Goal: Task Accomplishment & Management: Manage account settings

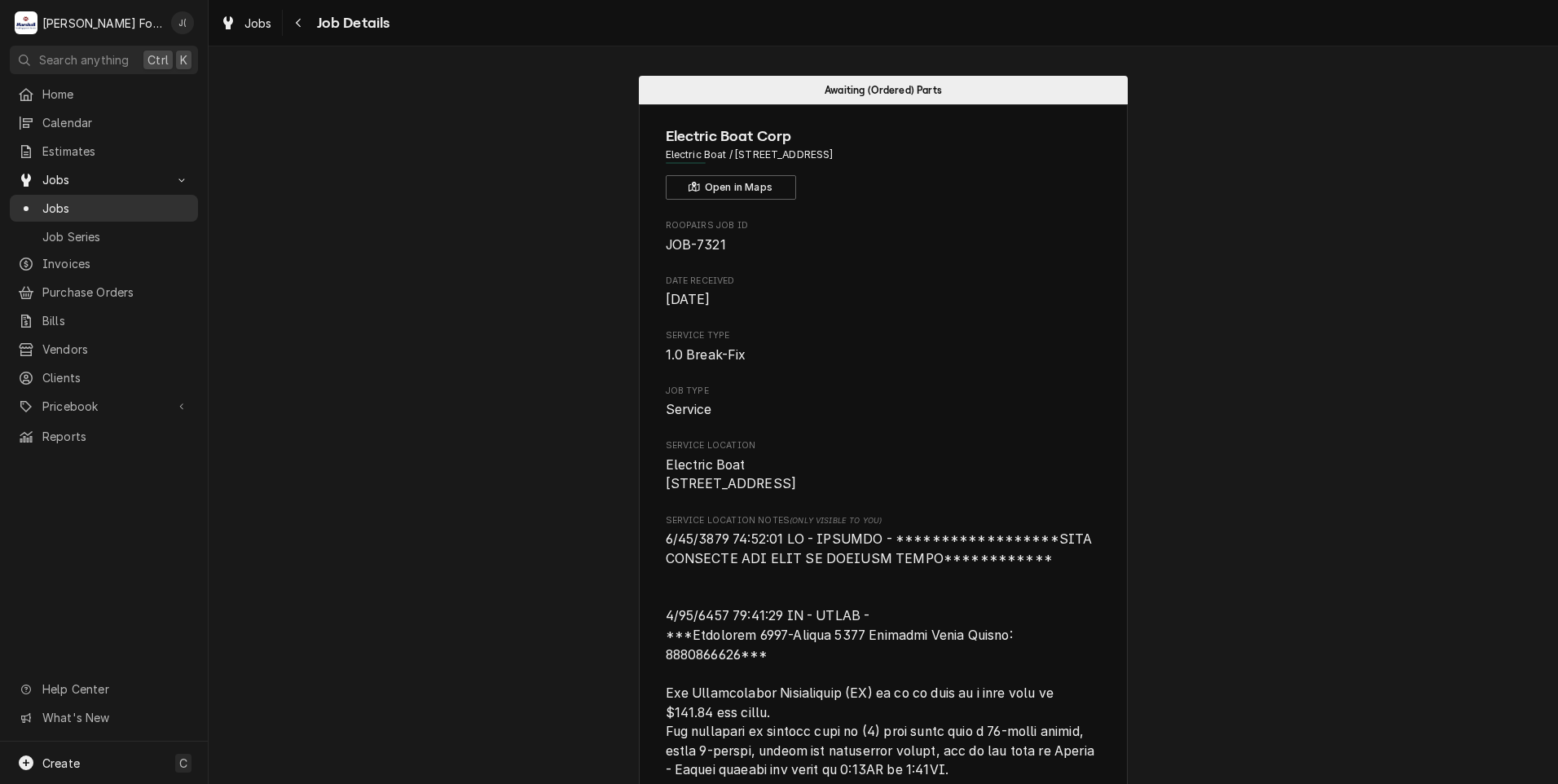
click at [71, 207] on span "Jobs" at bounding box center [117, 208] width 148 height 18
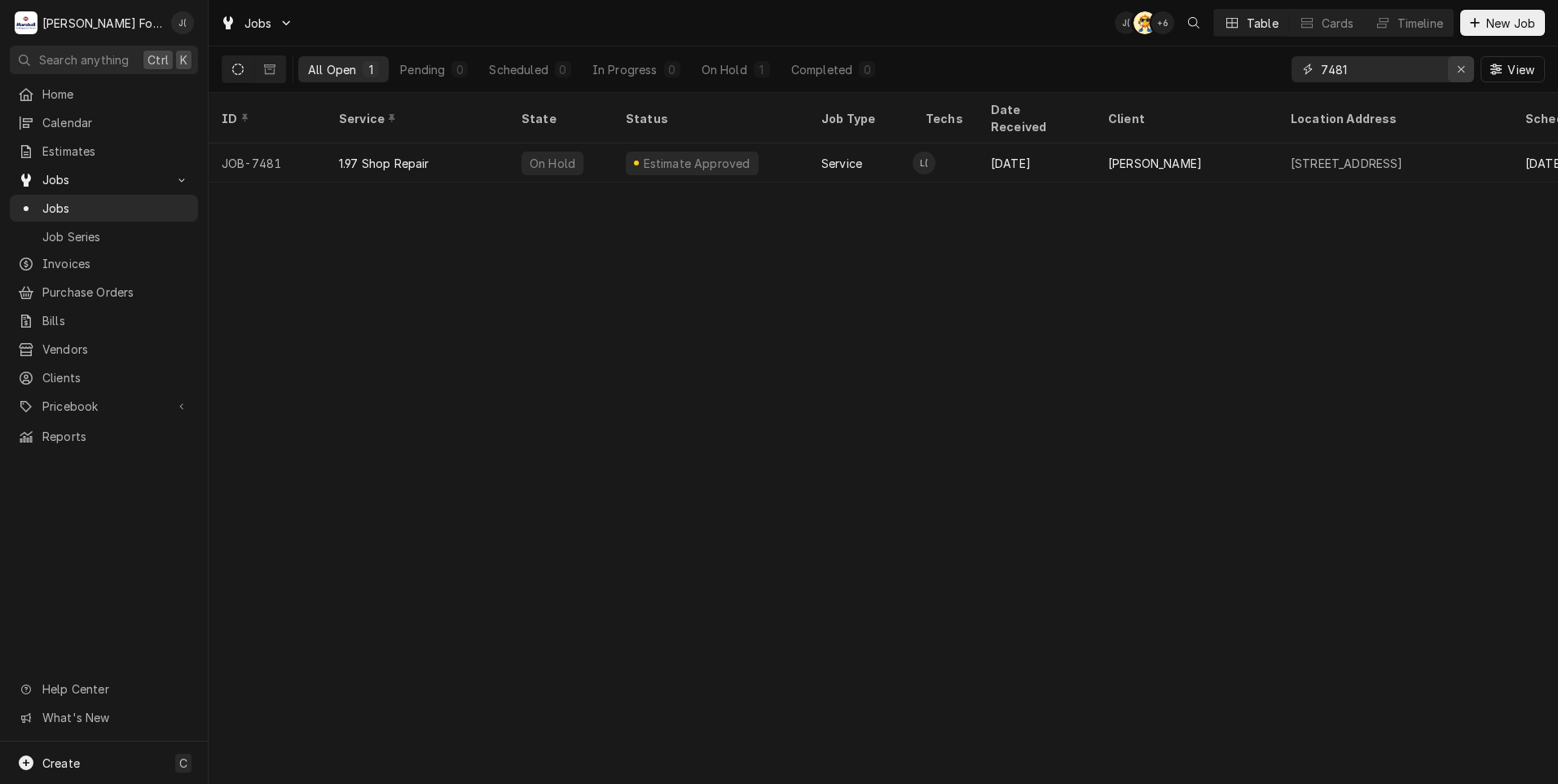
click at [1463, 68] on icon "Erase input" at bounding box center [1461, 69] width 9 height 12
click at [1413, 71] on input "Dynamic Content Wrapper" at bounding box center [1396, 69] width 153 height 26
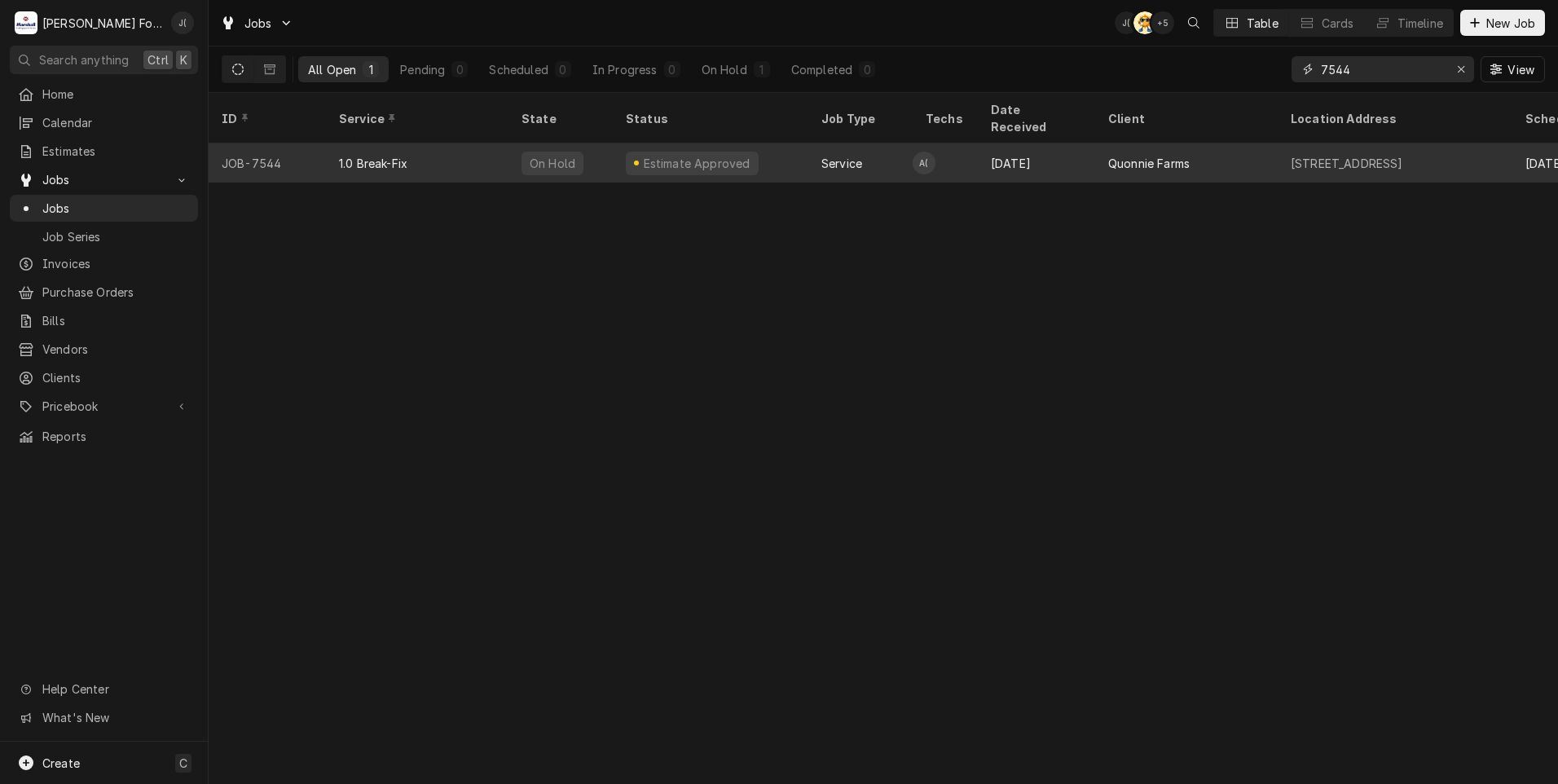
type input "7544"
click at [390, 149] on div "1.0 Break-Fix" at bounding box center [417, 162] width 183 height 39
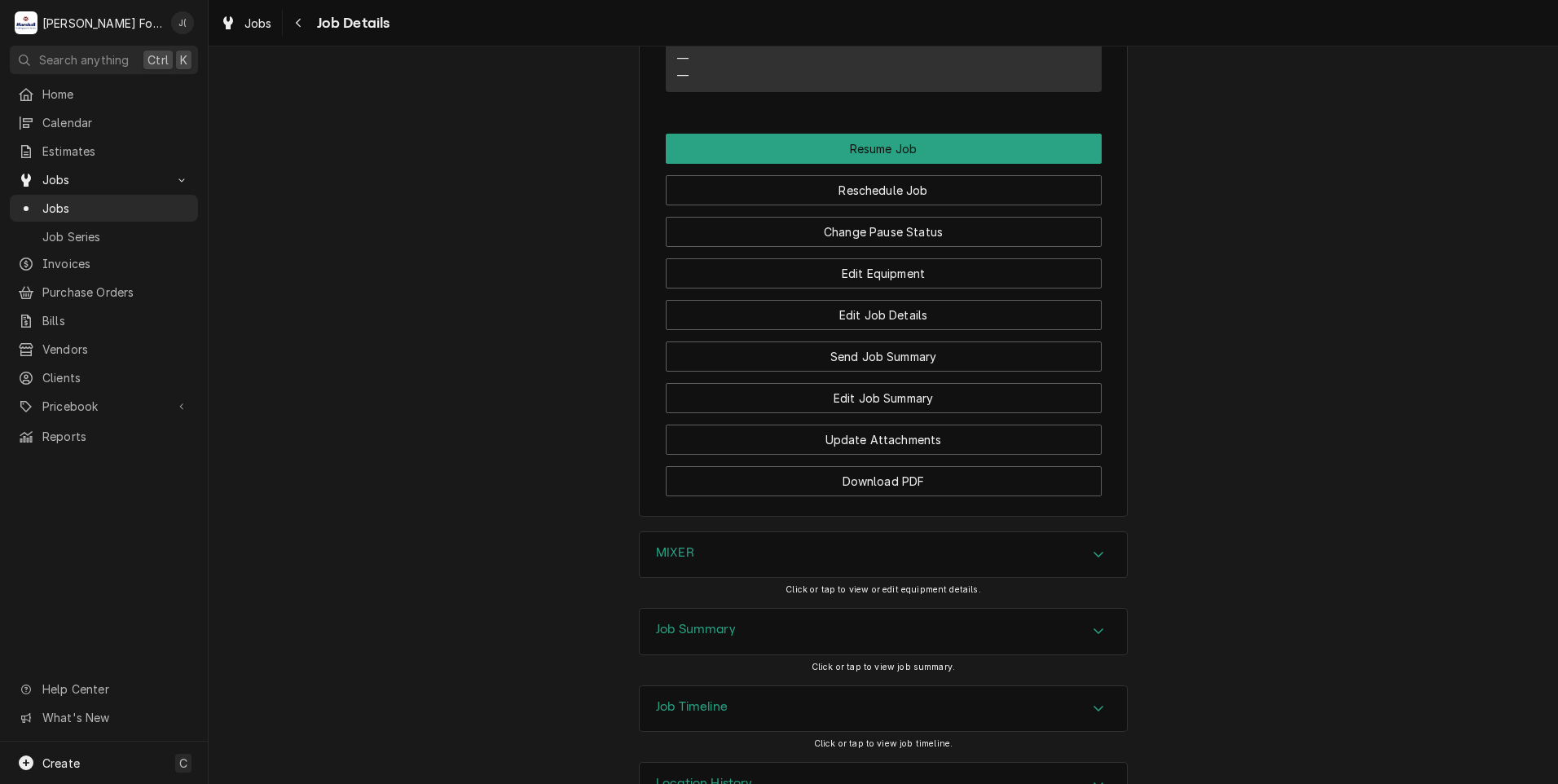
scroll to position [1790, 0]
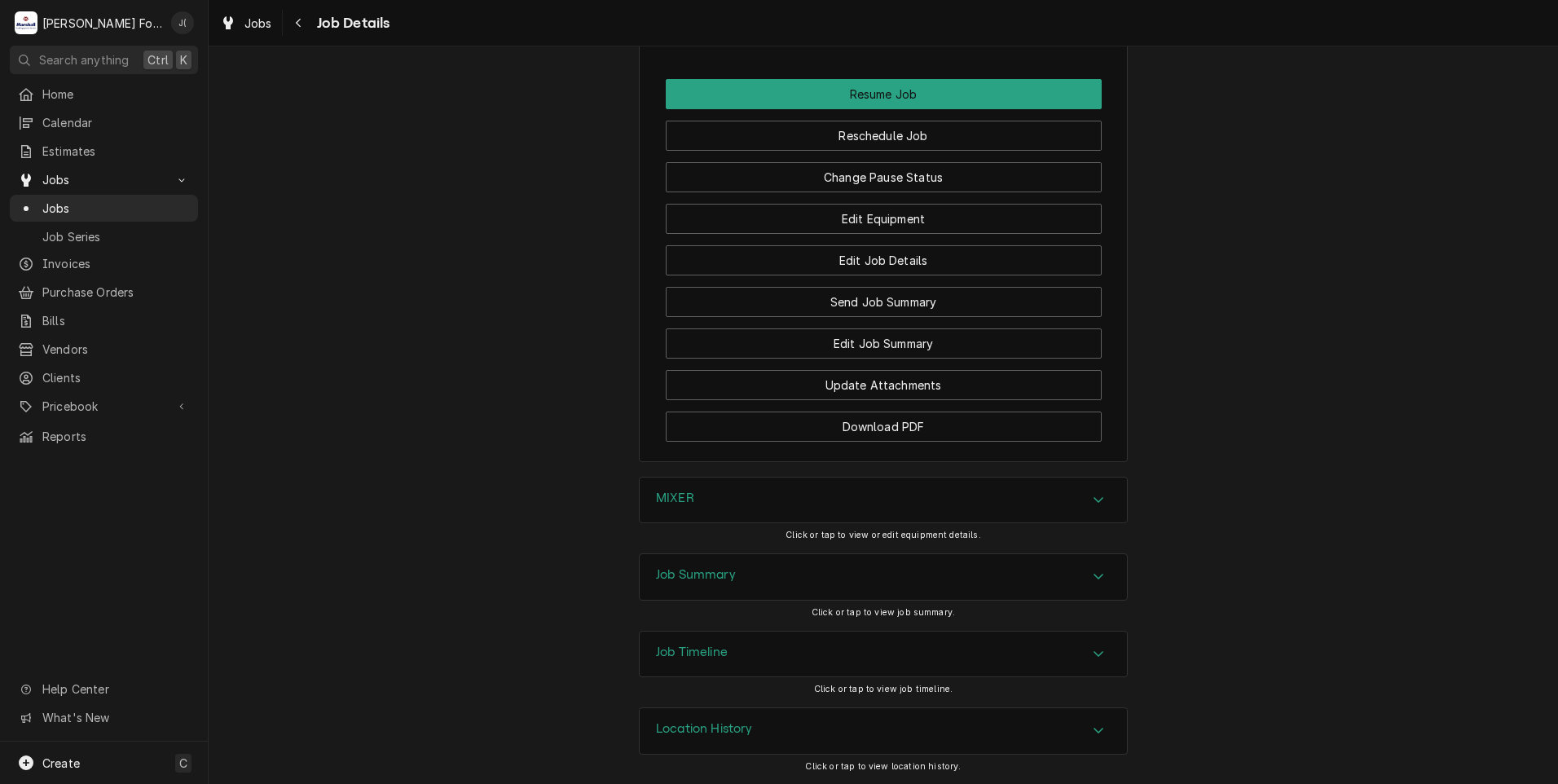
click at [665, 513] on div "MIXER" at bounding box center [883, 500] width 488 height 46
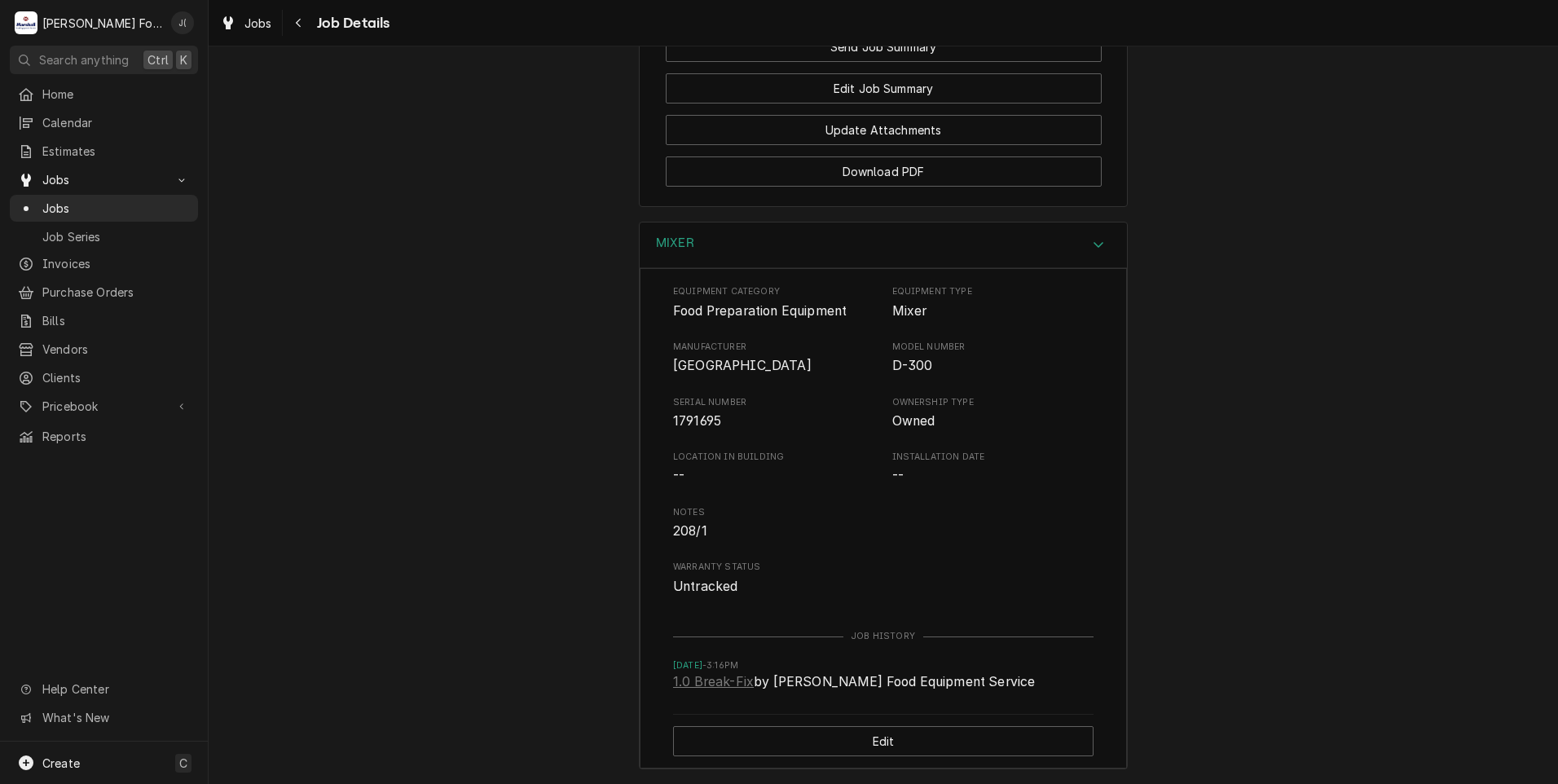
scroll to position [2277, 0]
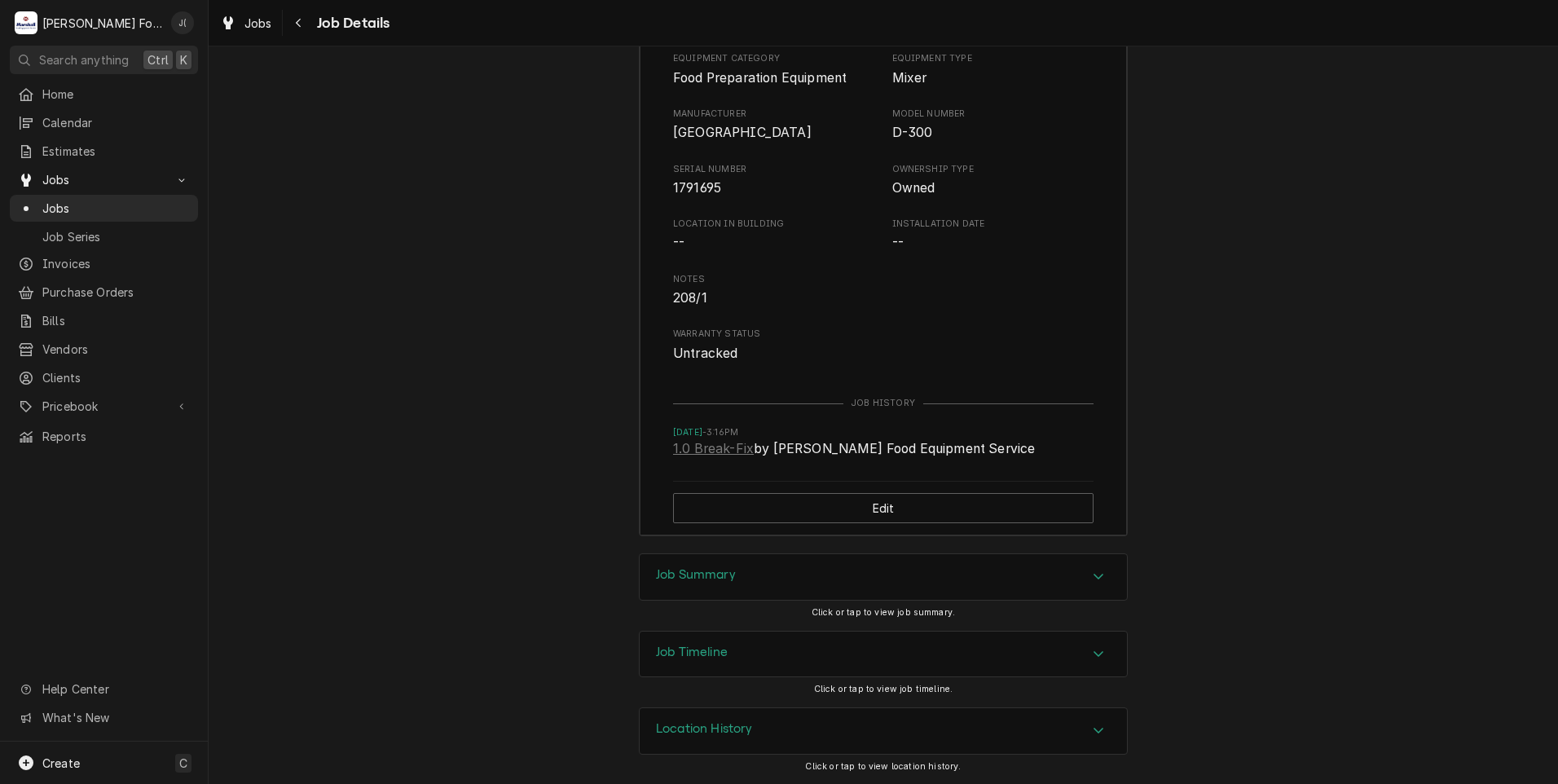
click at [685, 579] on h3 "Job Summary" at bounding box center [696, 575] width 80 height 16
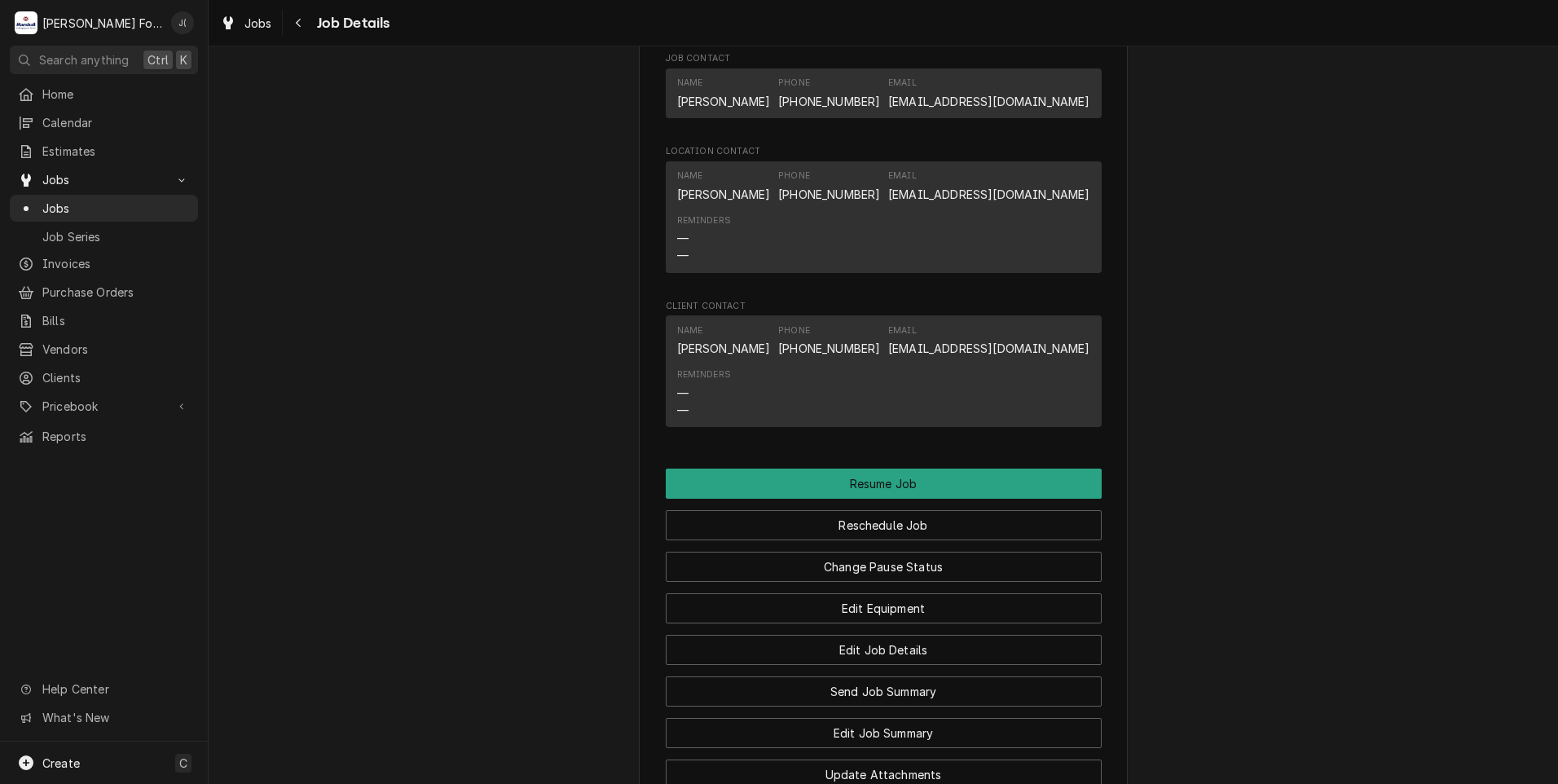
scroll to position [1474, 0]
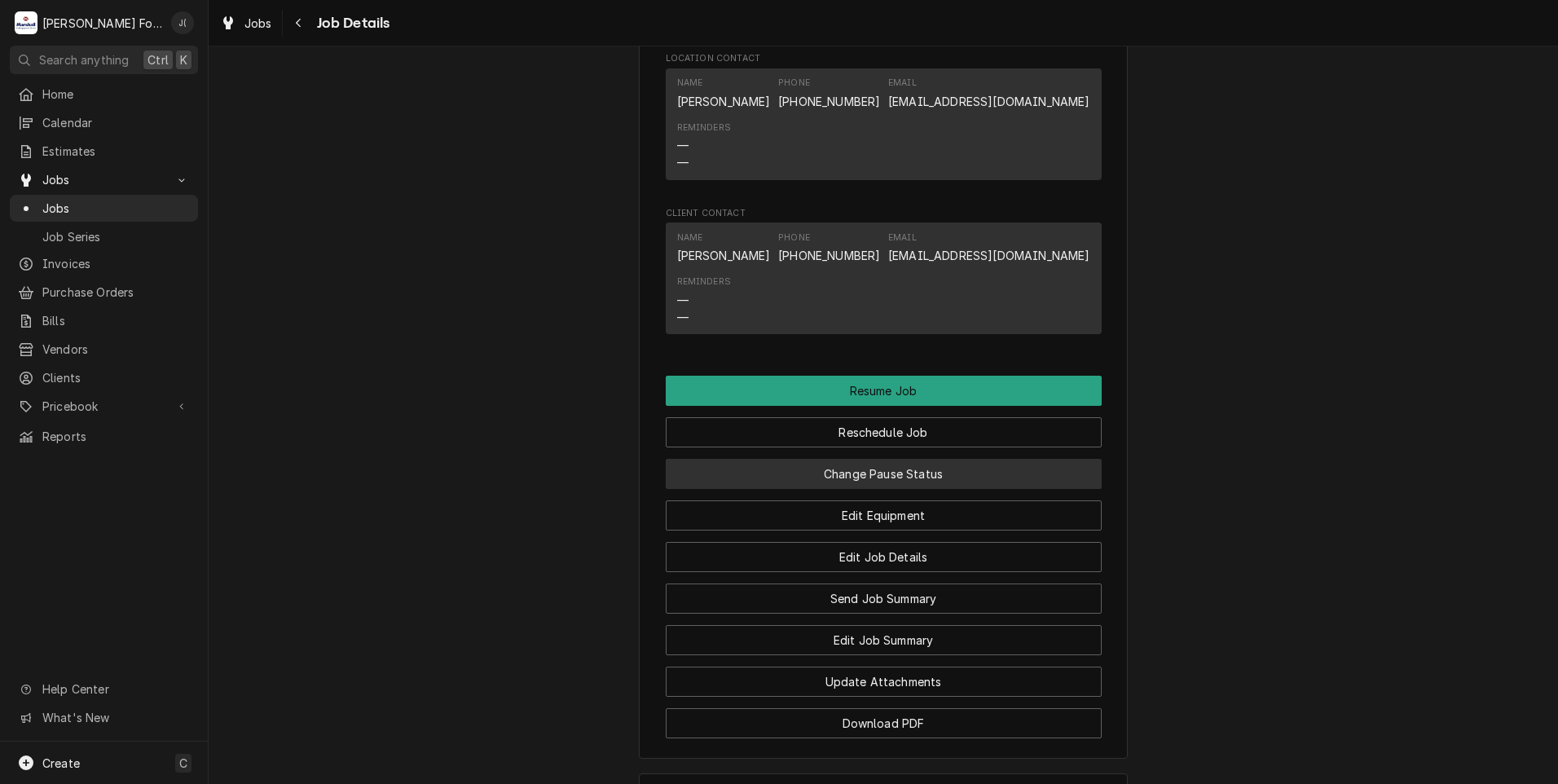
click at [858, 488] on button "Change Pause Status" at bounding box center [884, 473] width 436 height 30
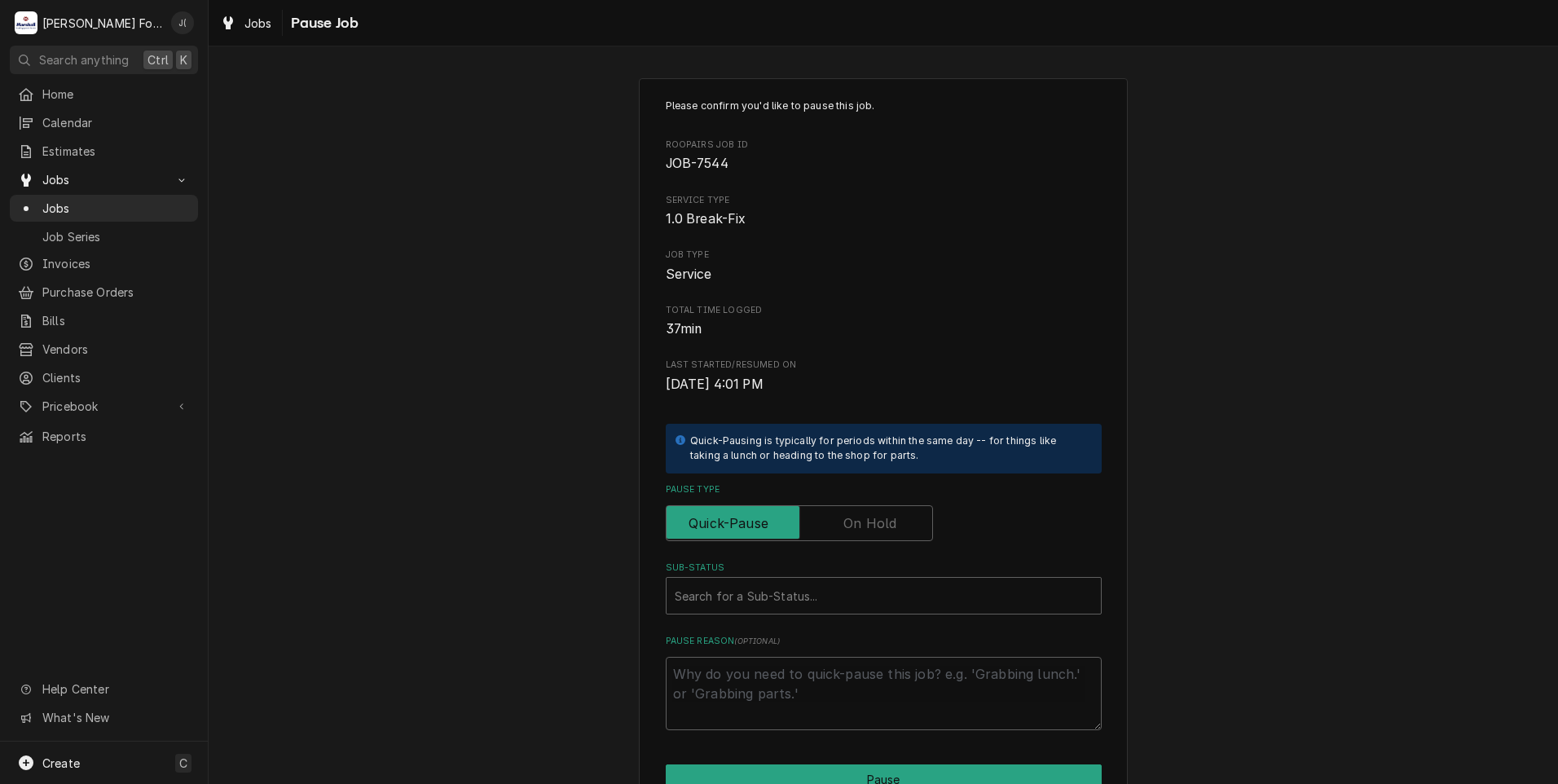
click at [861, 521] on label "Pause Type" at bounding box center [799, 522] width 268 height 36
click at [861, 521] on input "Pause Type" at bounding box center [800, 522] width 253 height 36
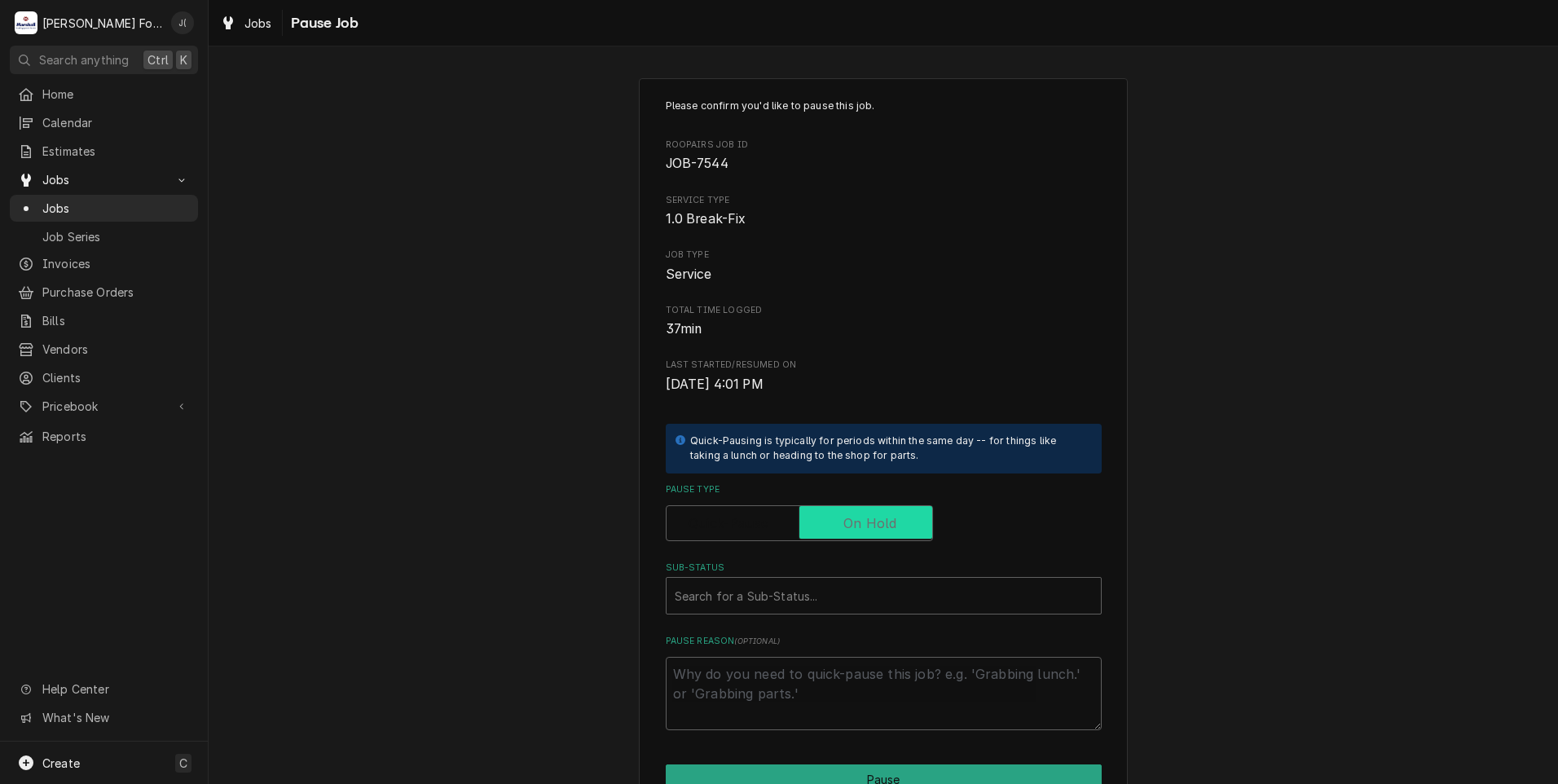
checkbox input "true"
click at [829, 579] on div "Search for a Sub-Status..." at bounding box center [884, 595] width 434 height 36
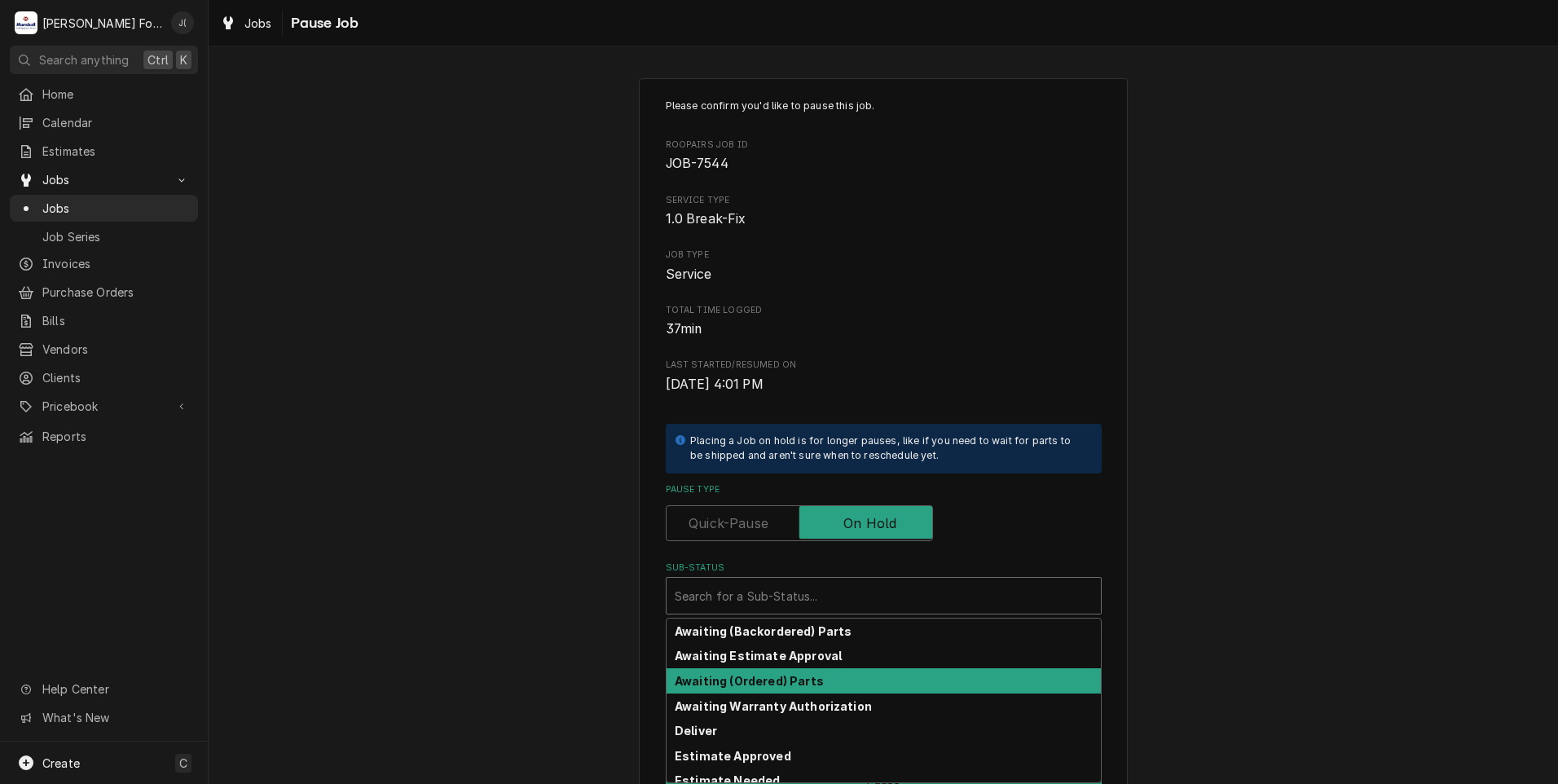
click at [749, 690] on div "Awaiting (Ordered) Parts" at bounding box center [884, 681] width 434 height 25
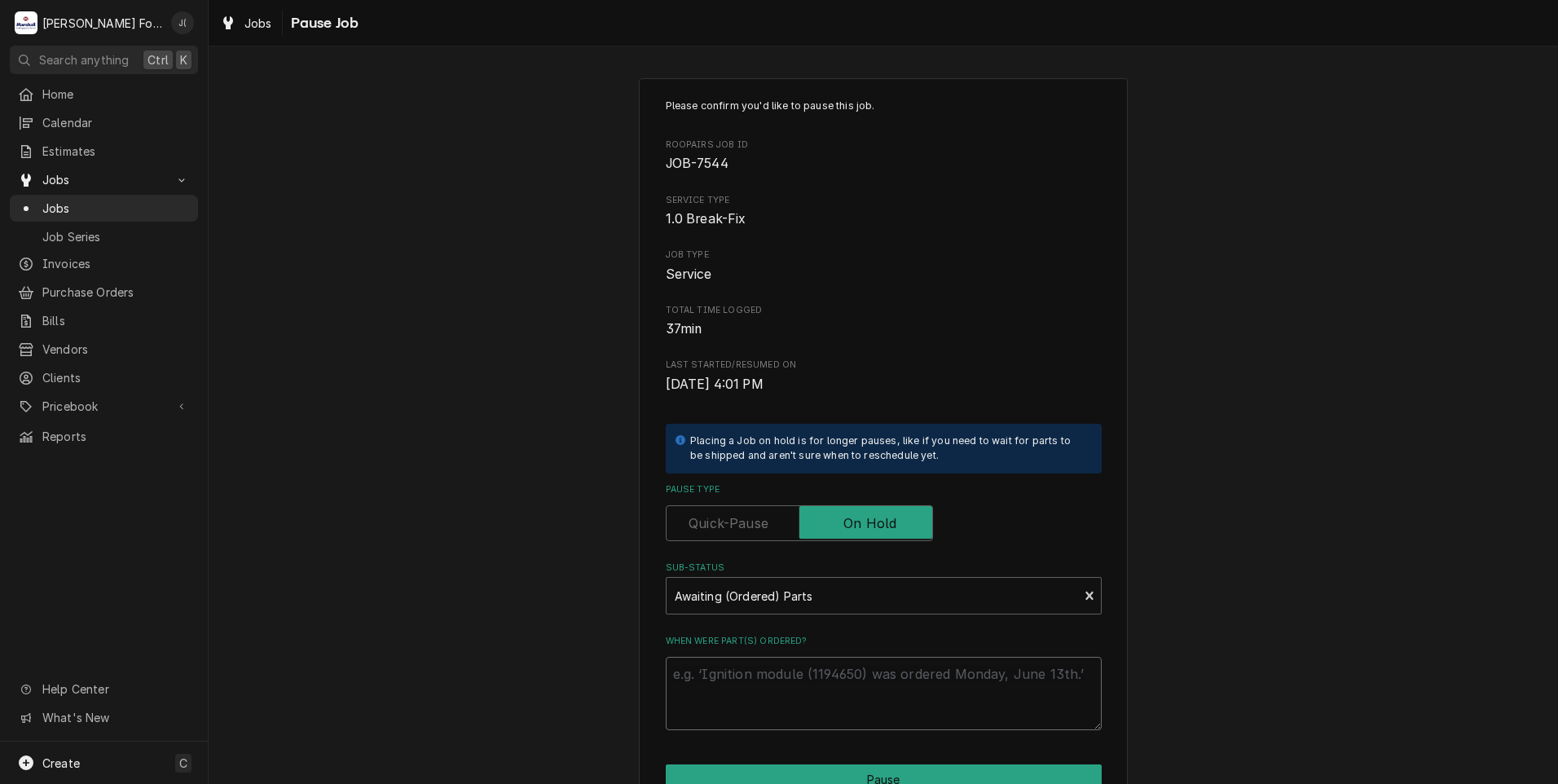
click at [749, 690] on textarea "When were part(s) ordered?" at bounding box center [884, 693] width 436 height 73
type textarea "x"
type textarea "1"
type textarea "x"
type textarea "10"
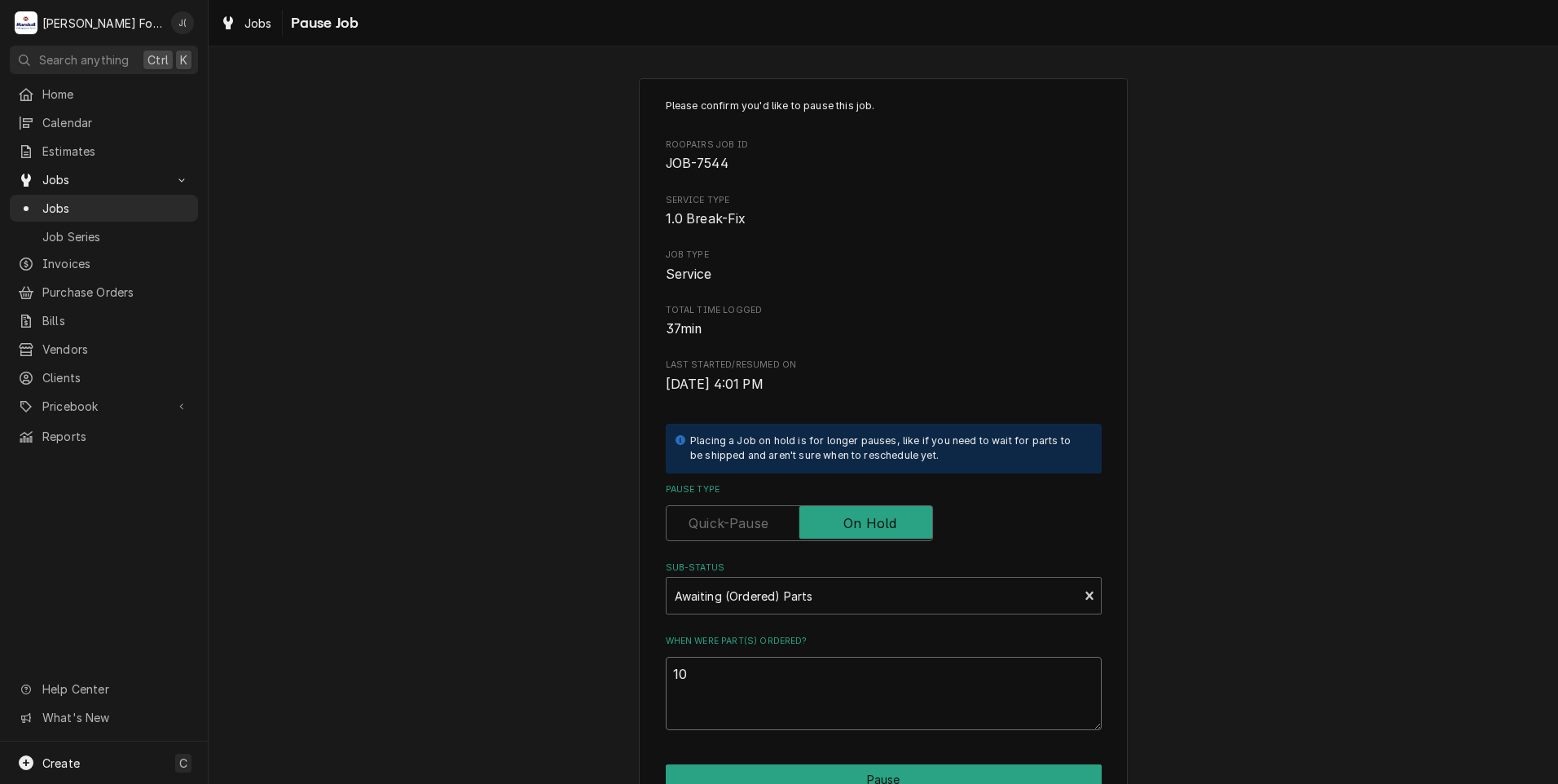
type textarea "x"
type textarea "10/"
type textarea "x"
type textarea "10/0"
type textarea "x"
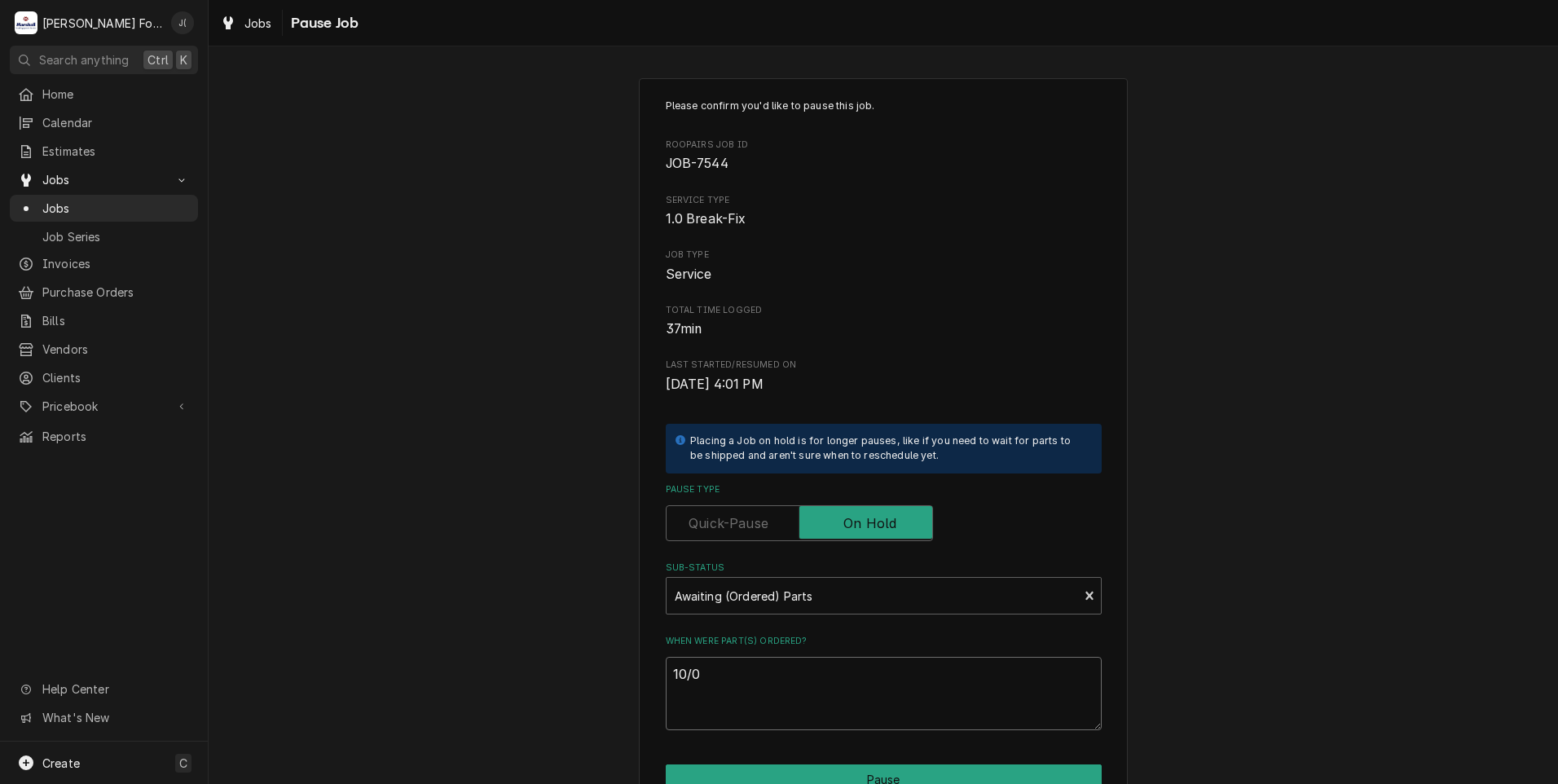
type textarea "10/01"
type textarea "x"
type textarea "10/01/"
type textarea "x"
type textarea "10/01/2"
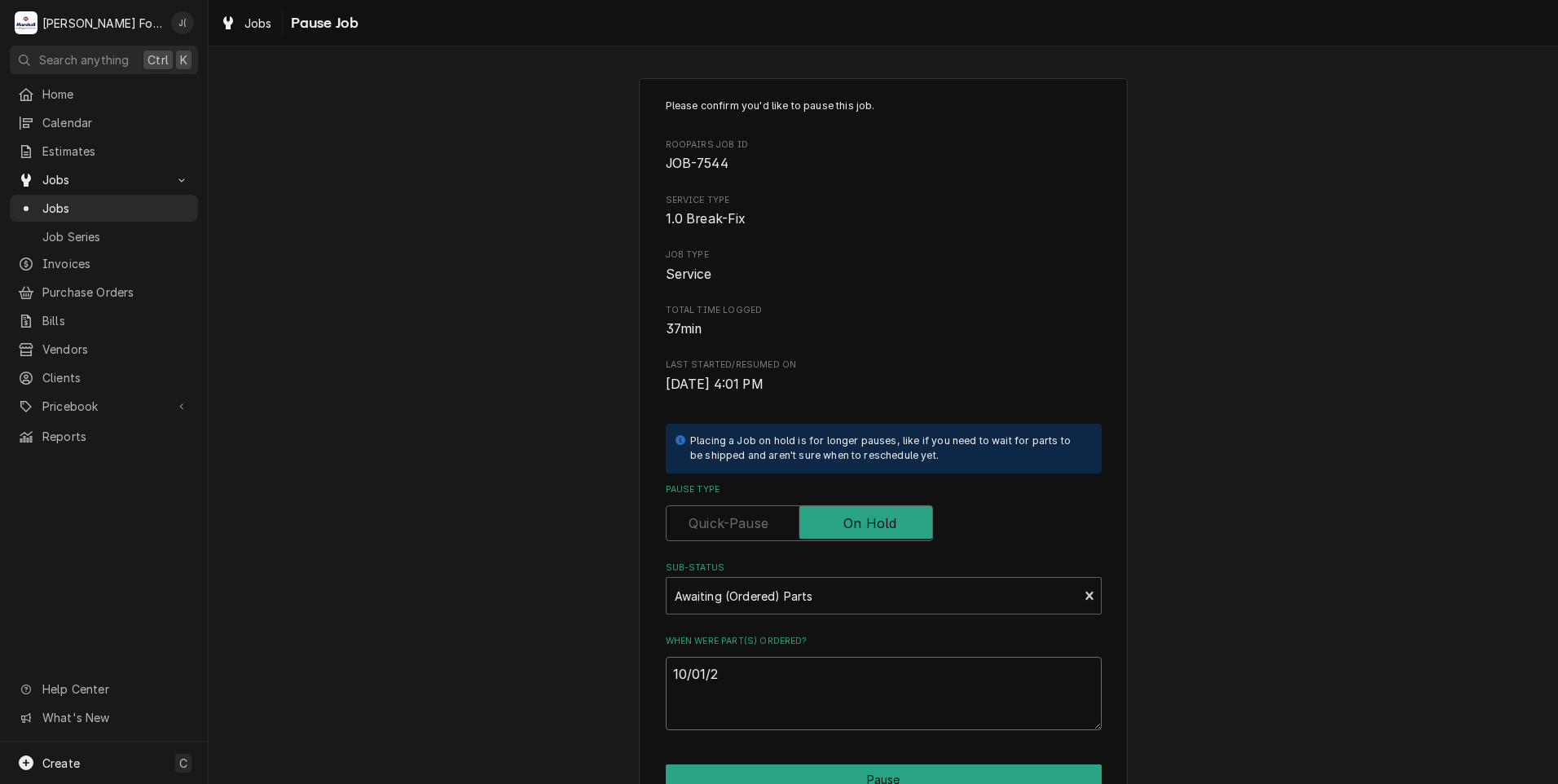
type textarea "x"
type textarea "10/01/20"
type textarea "x"
type textarea "10/01/202"
type textarea "x"
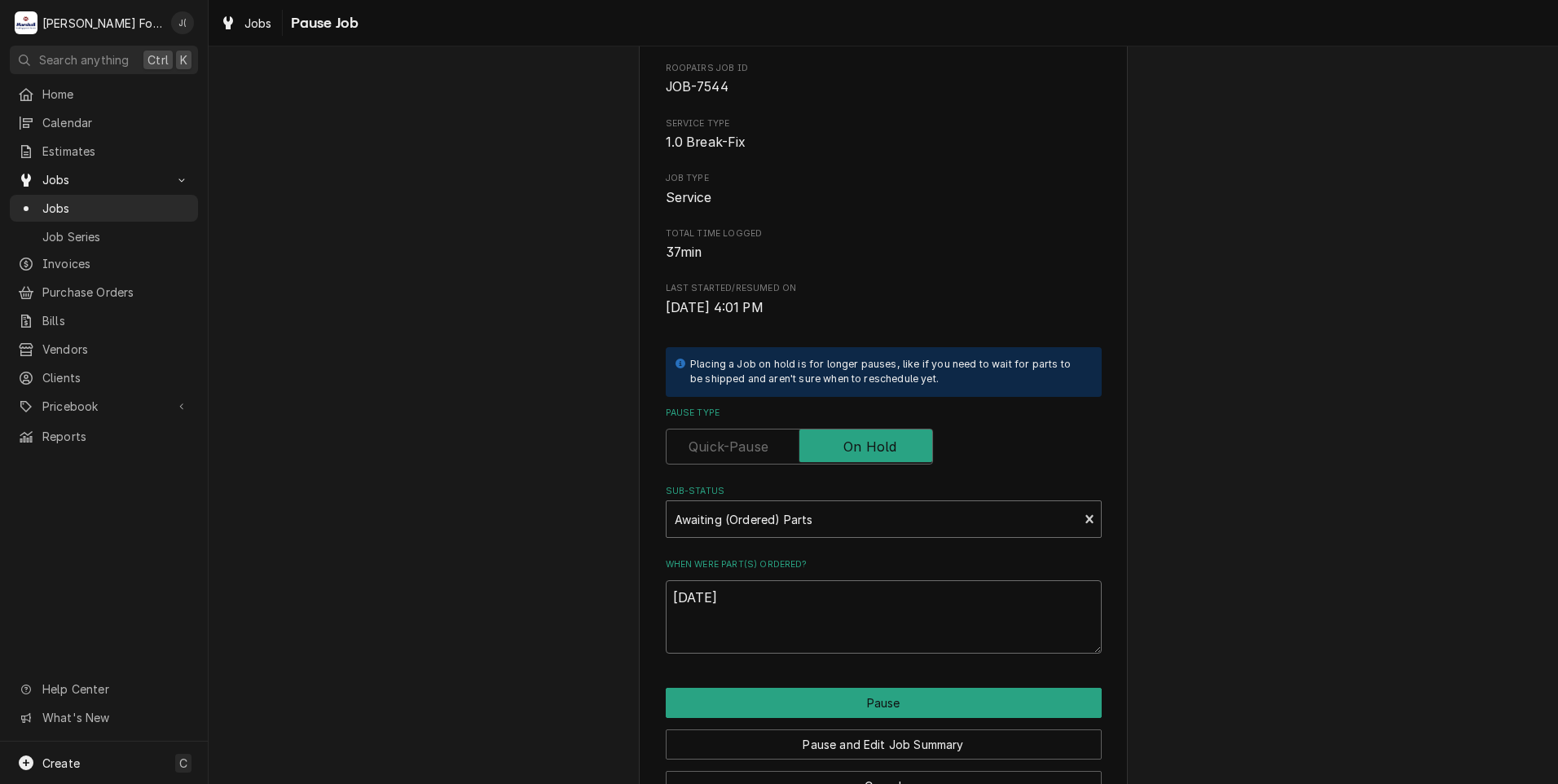
scroll to position [128, 0]
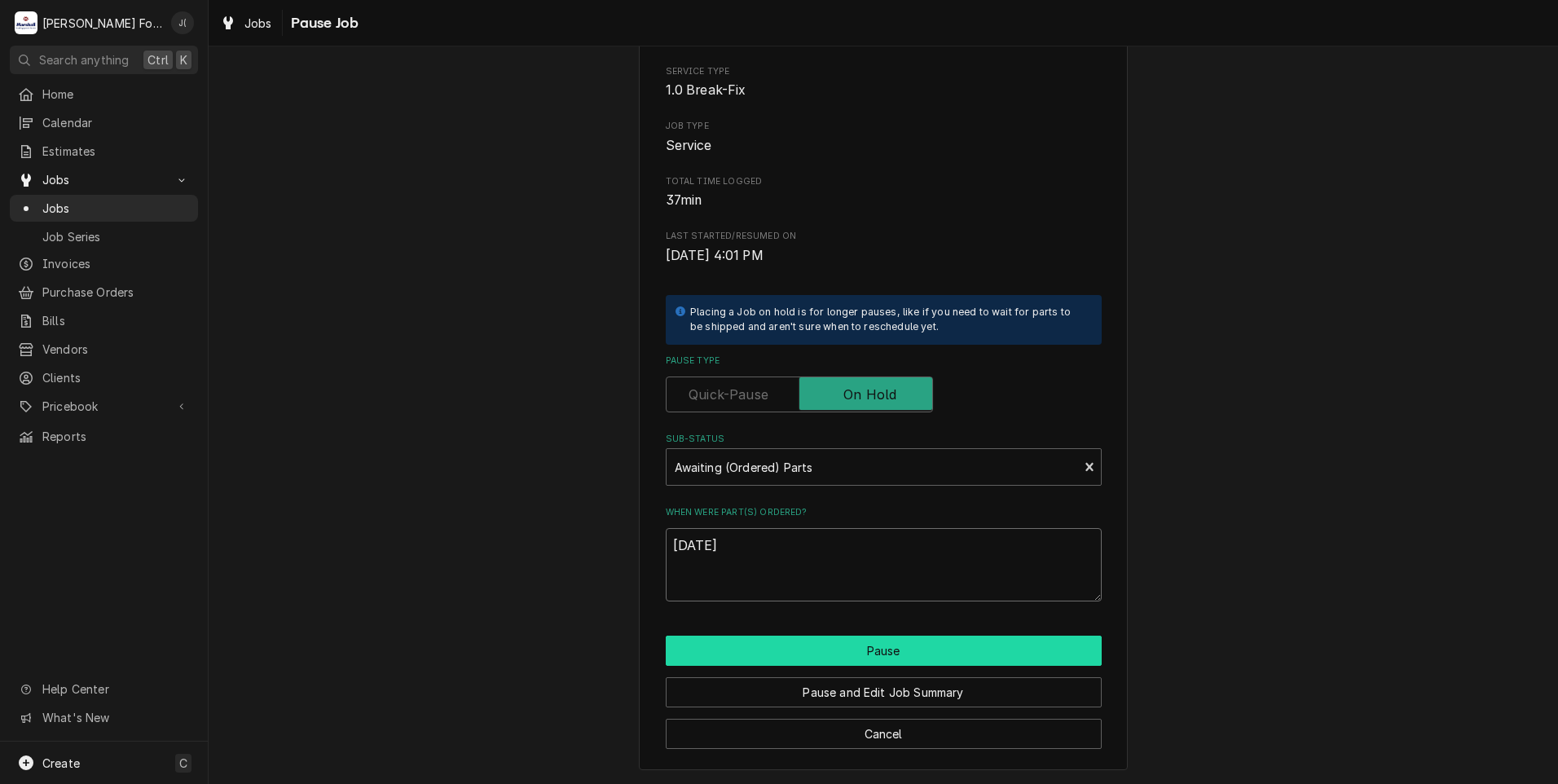
type textarea "10/01/2025"
click at [877, 651] on button "Pause" at bounding box center [884, 650] width 436 height 30
type textarea "x"
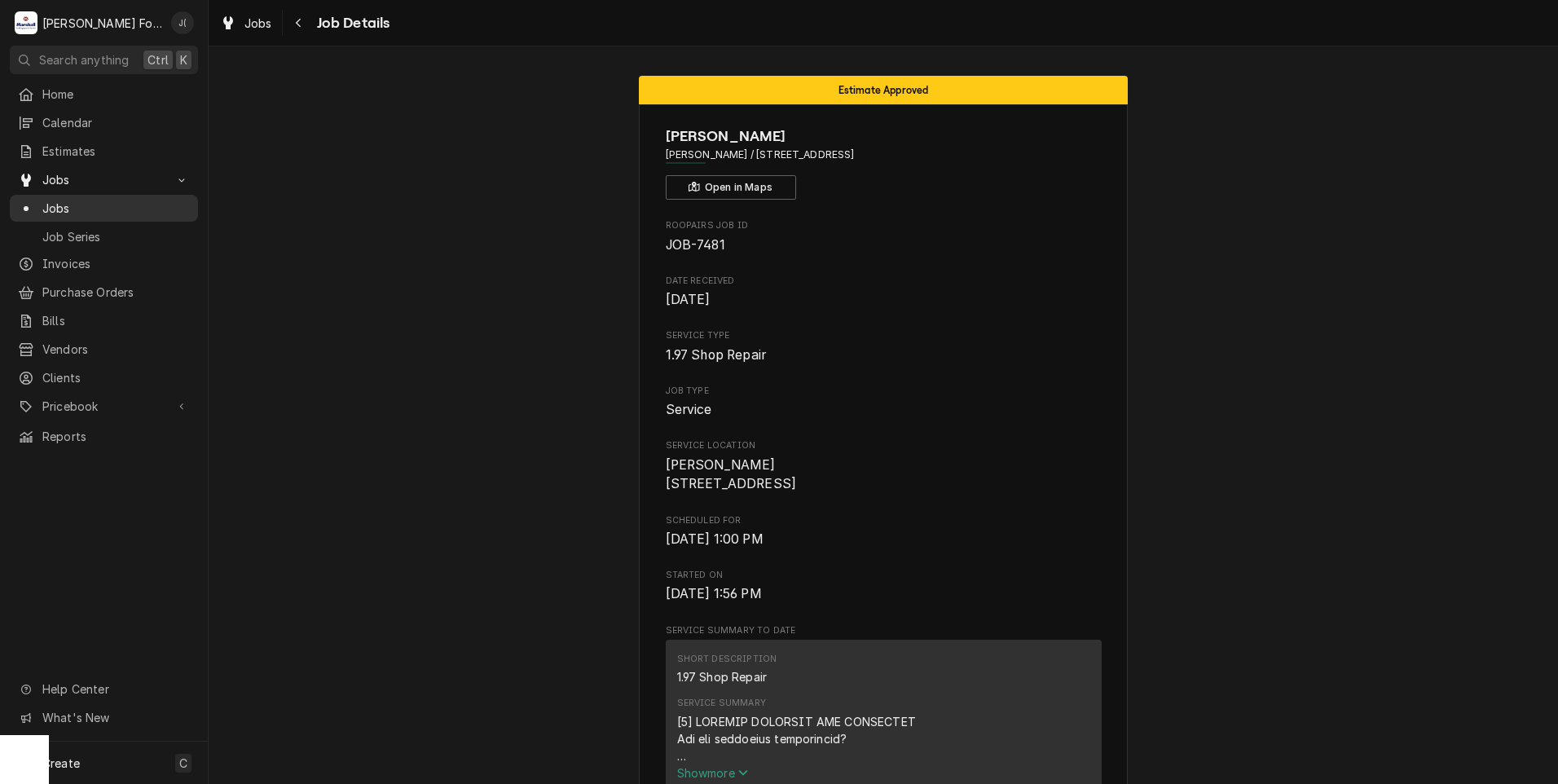
scroll to position [3648, 0]
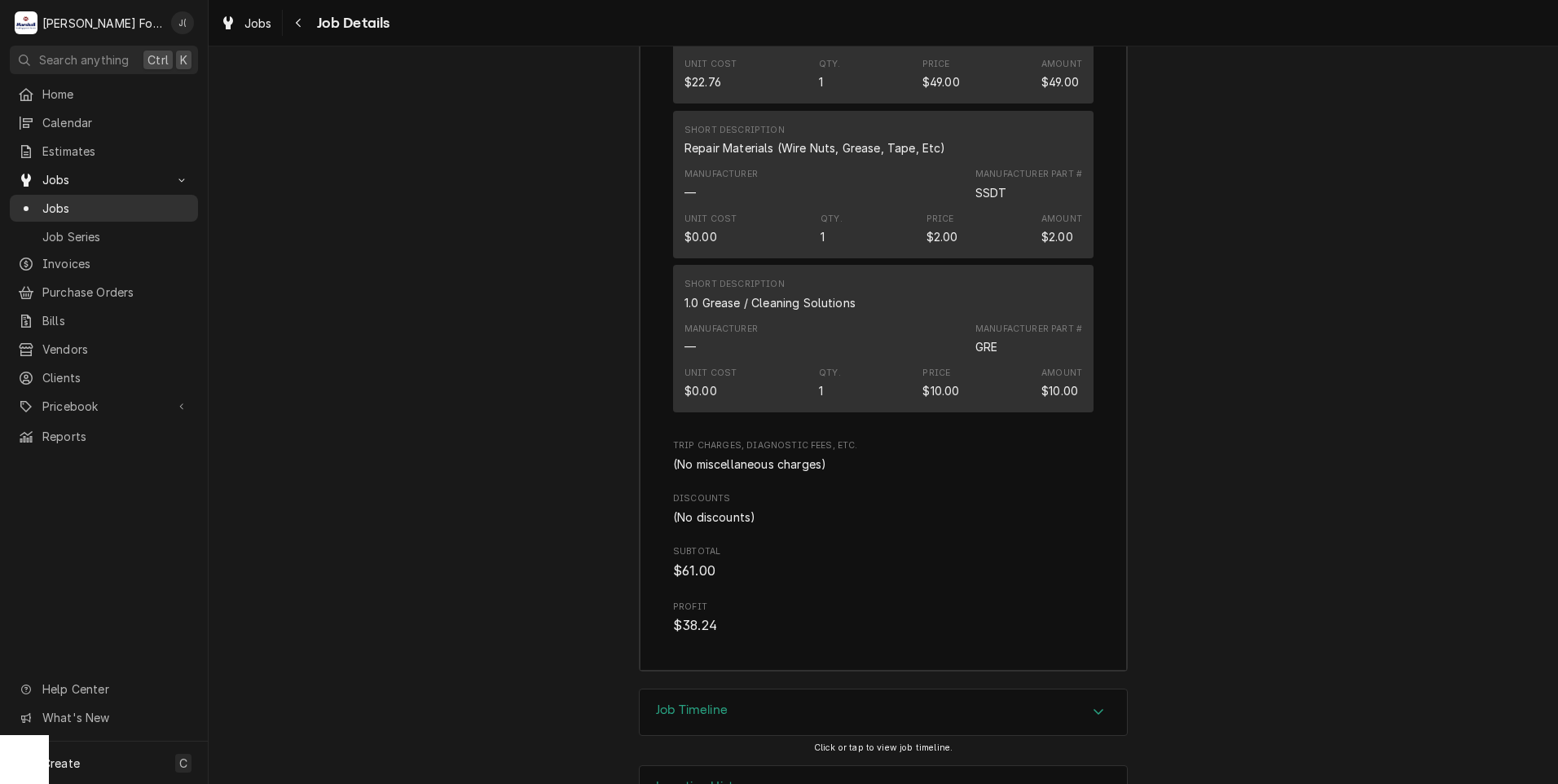
click at [108, 199] on span "Jobs" at bounding box center [117, 208] width 148 height 18
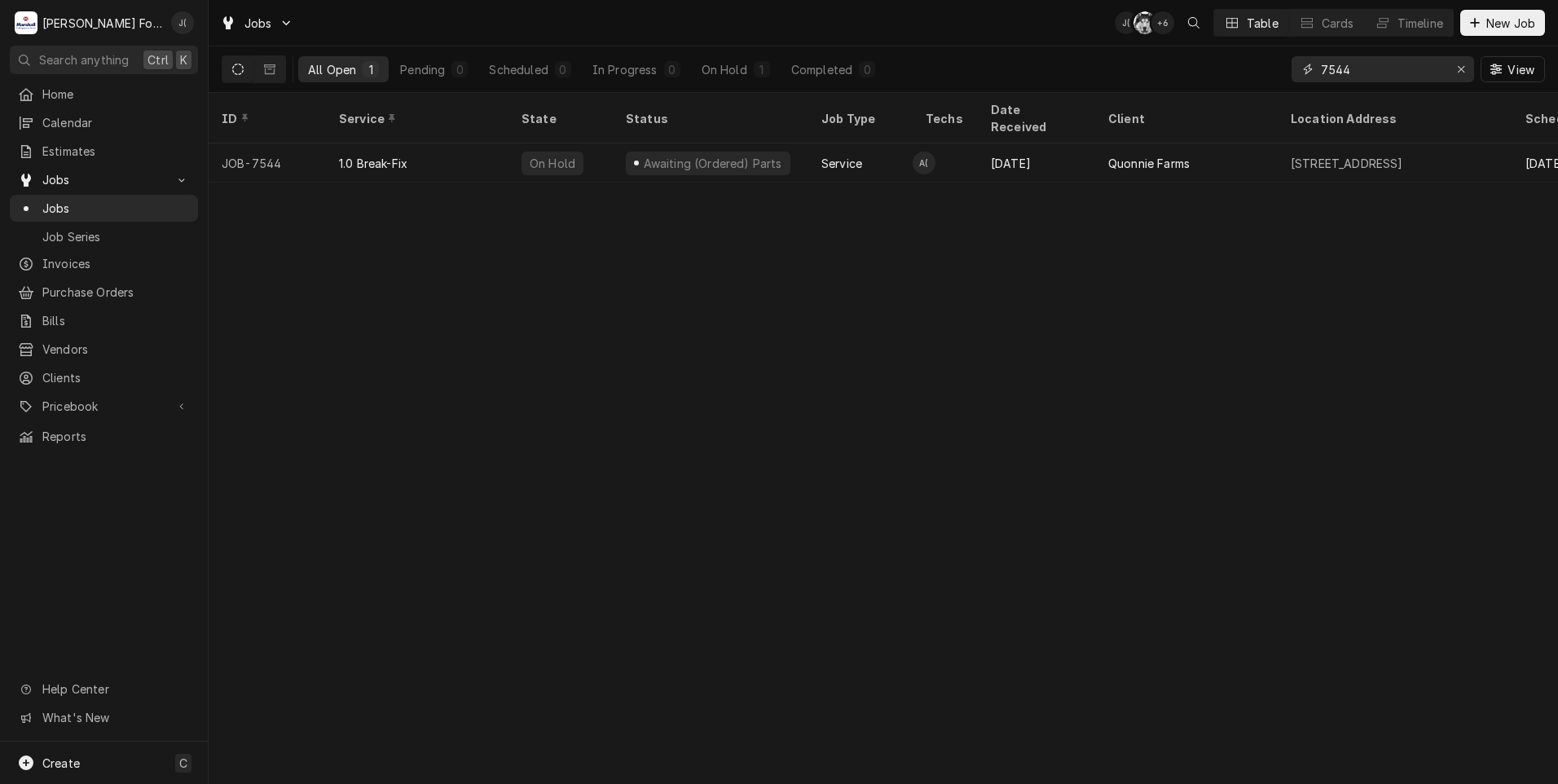
click at [1464, 73] on icon "Erase input" at bounding box center [1461, 69] width 9 height 12
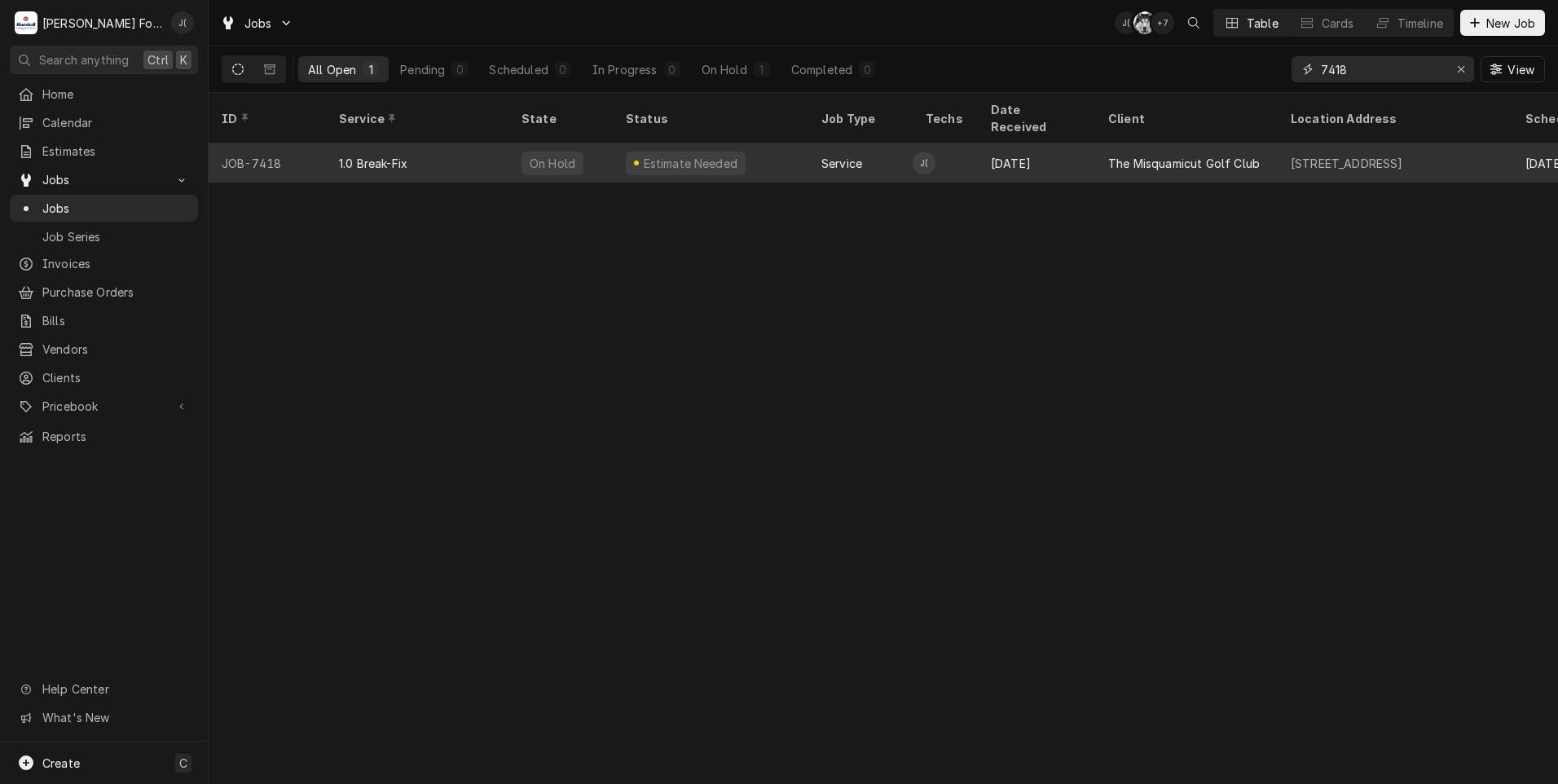
type input "7418"
click at [465, 145] on div "1.0 Break-Fix" at bounding box center [417, 162] width 183 height 39
click at [467, 145] on div "1.0 Break-Fix" at bounding box center [417, 162] width 183 height 39
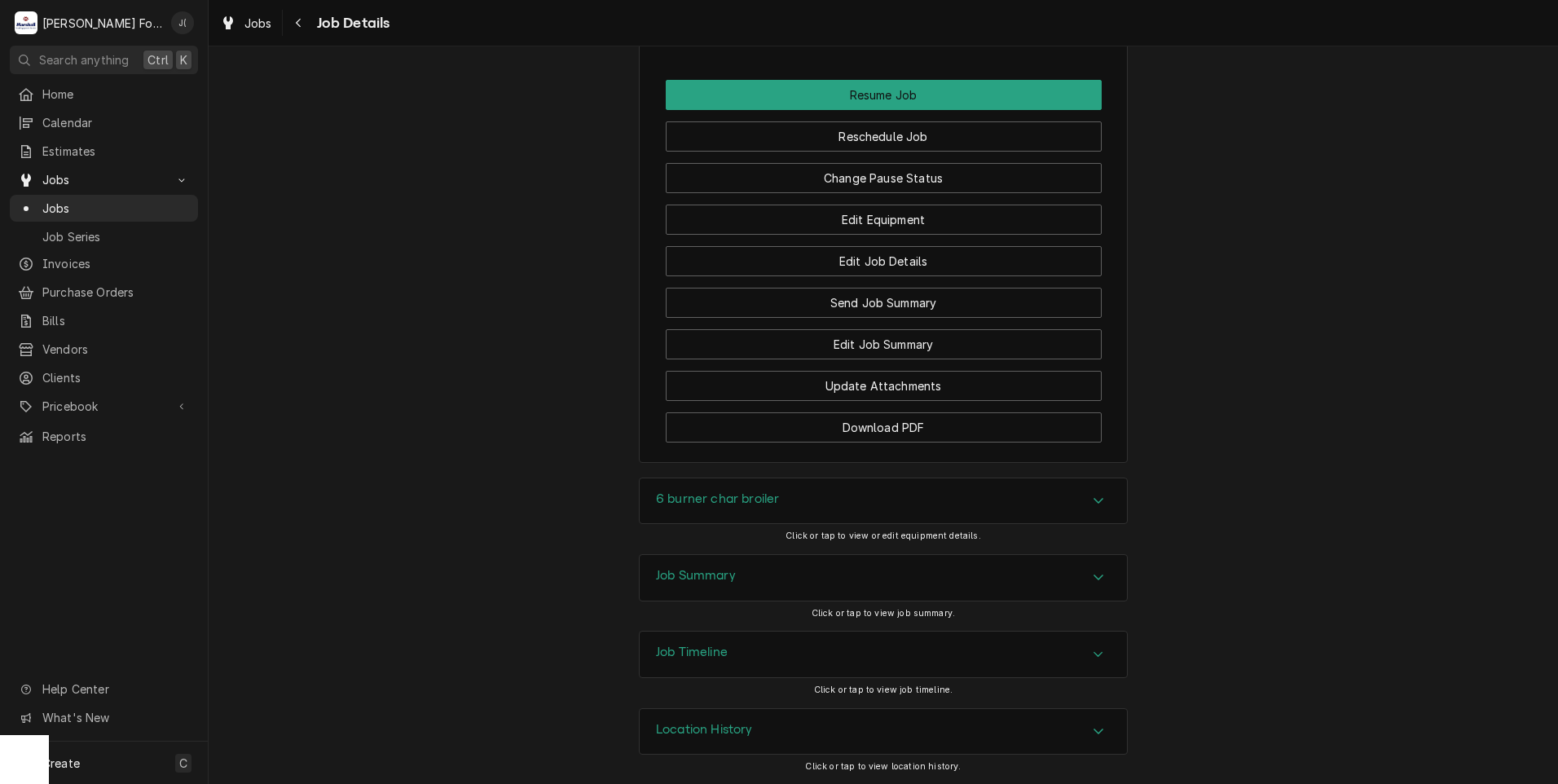
scroll to position [2093, 0]
click at [724, 565] on div "Job Summary" at bounding box center [883, 576] width 488 height 46
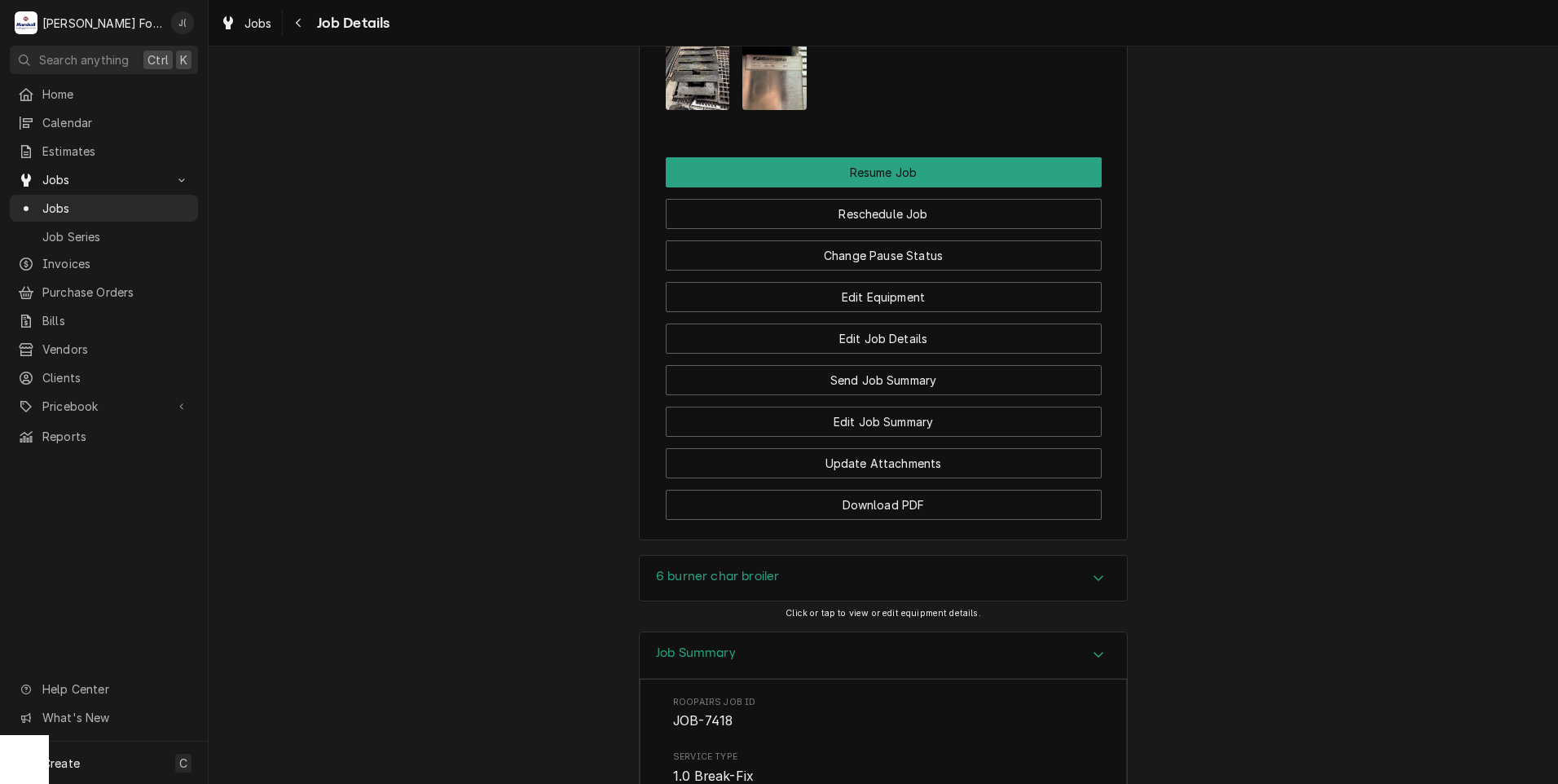
scroll to position [2012, 0]
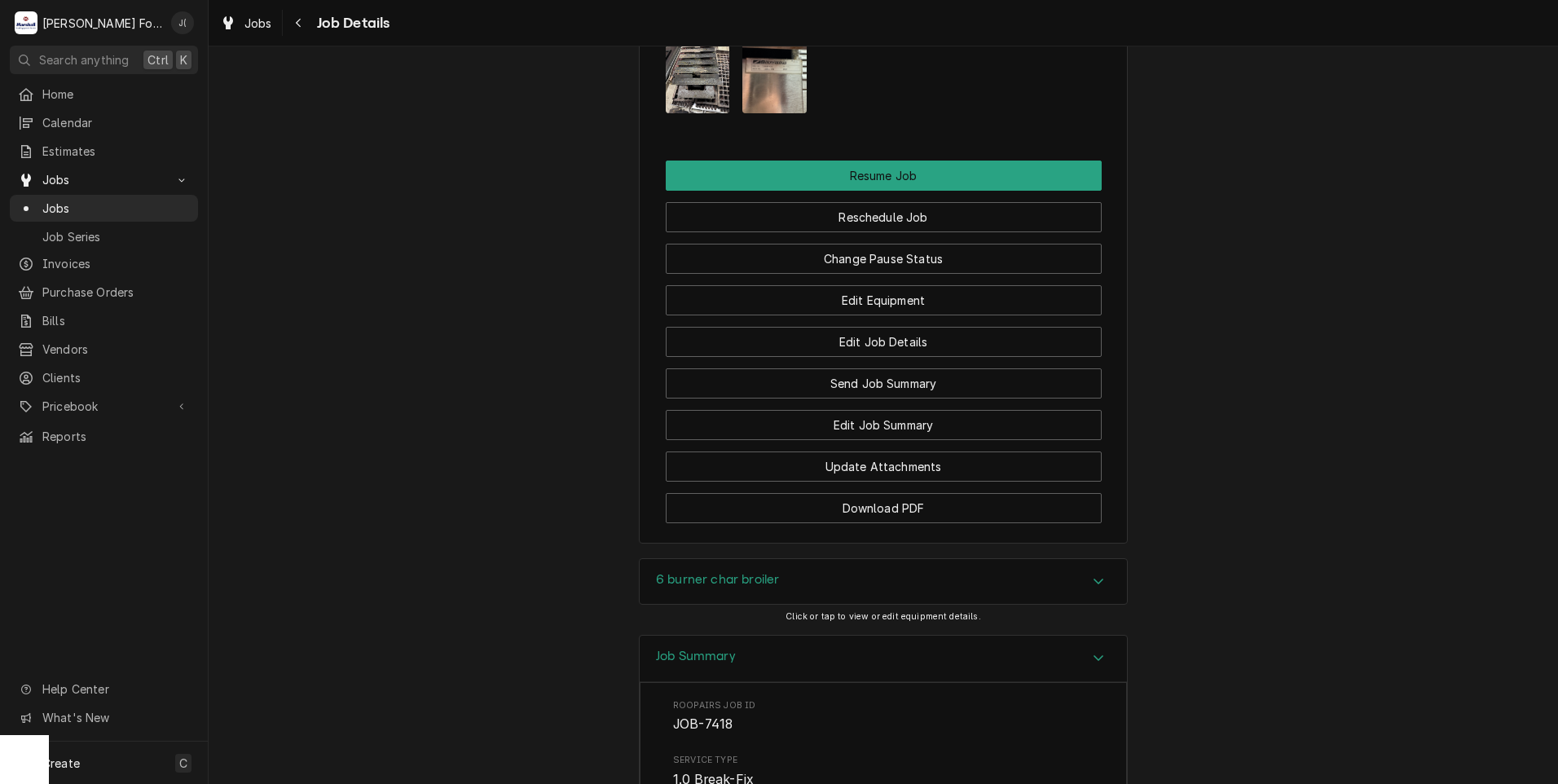
click at [729, 578] on h3 "6 burner char broiler" at bounding box center [717, 580] width 123 height 16
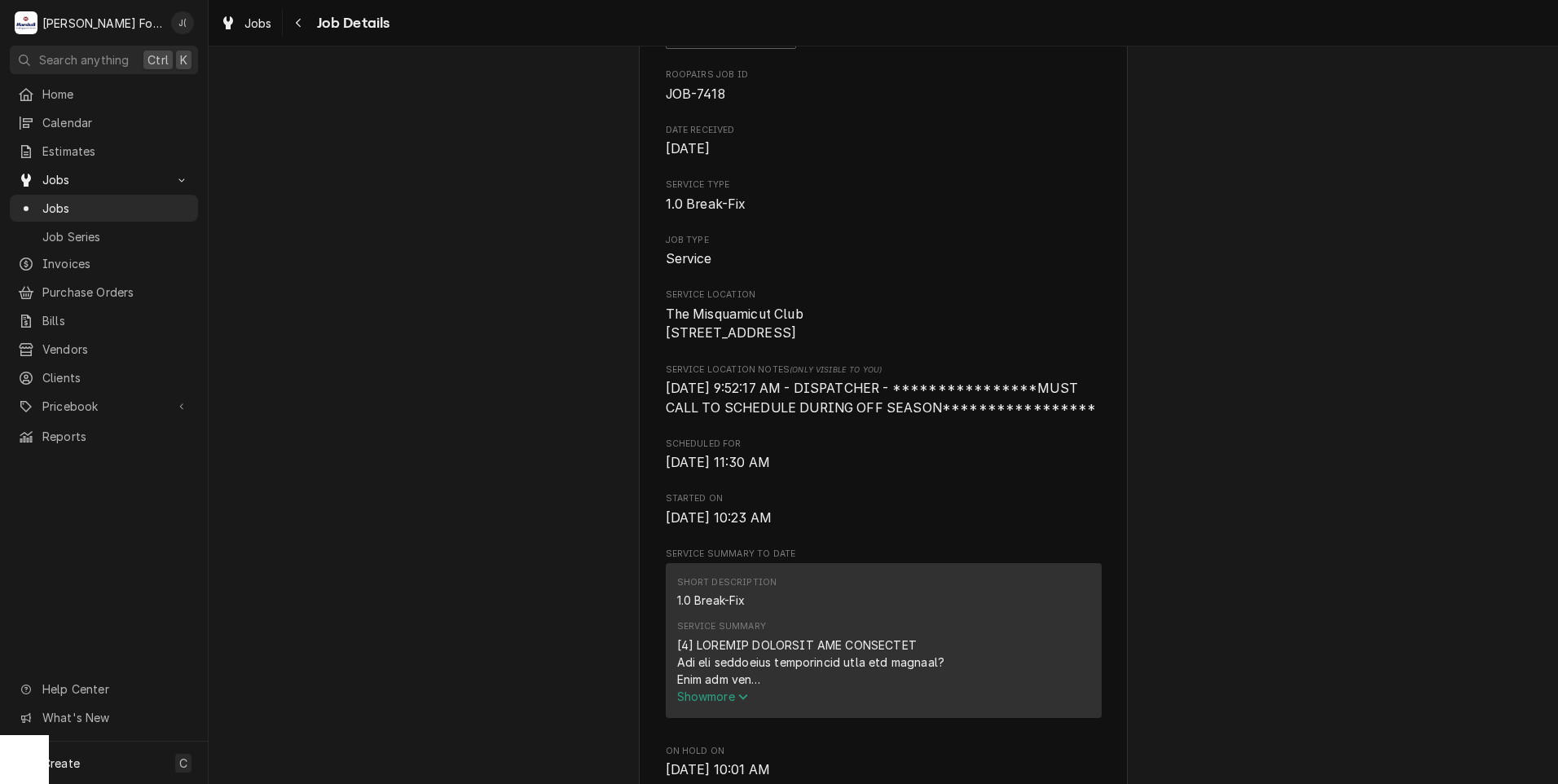
scroll to position [0, 0]
